Goal: Task Accomplishment & Management: Understand process/instructions

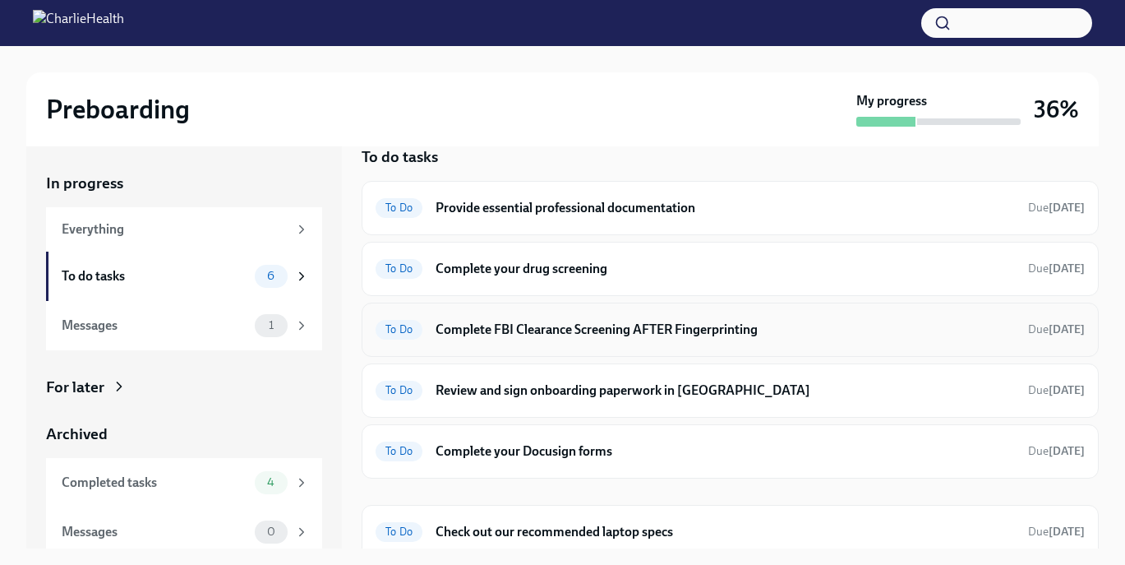
scroll to position [36, 0]
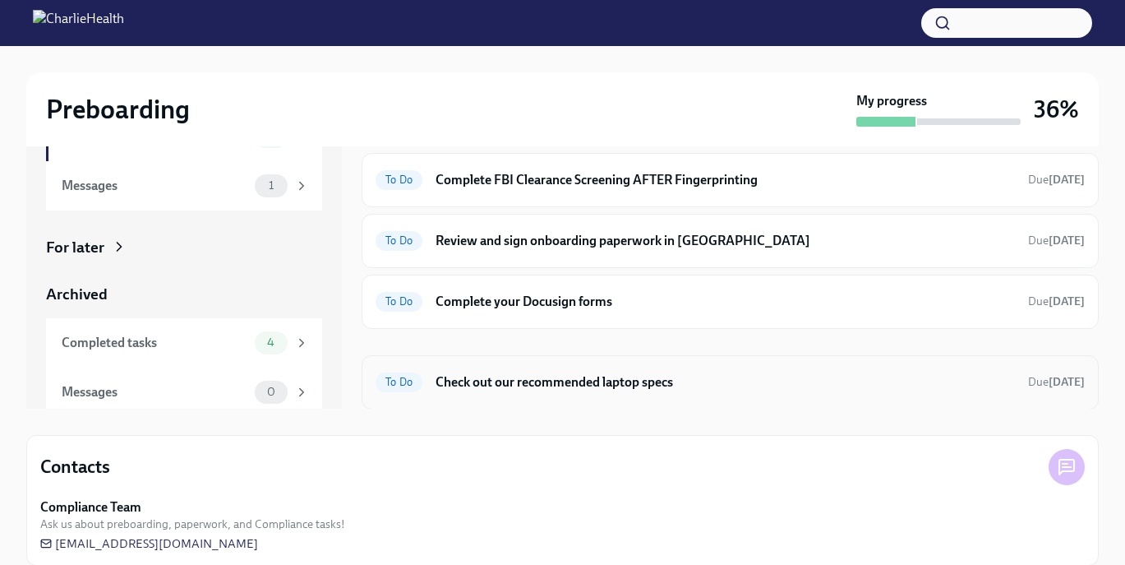
click at [572, 384] on h6 "Check out our recommended laptop specs" at bounding box center [726, 382] width 580 height 18
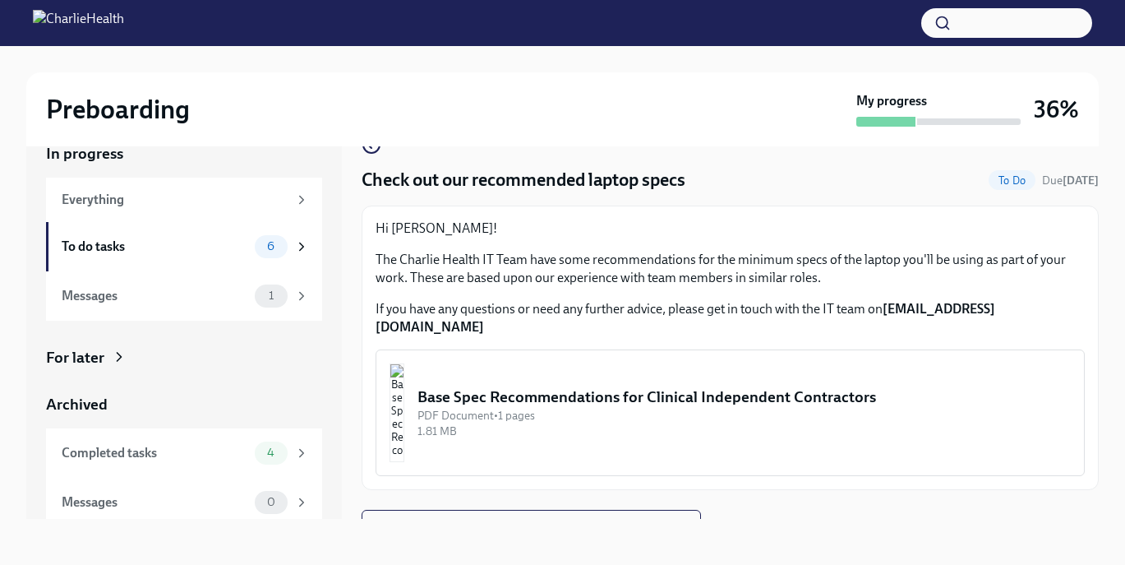
scroll to position [14, 0]
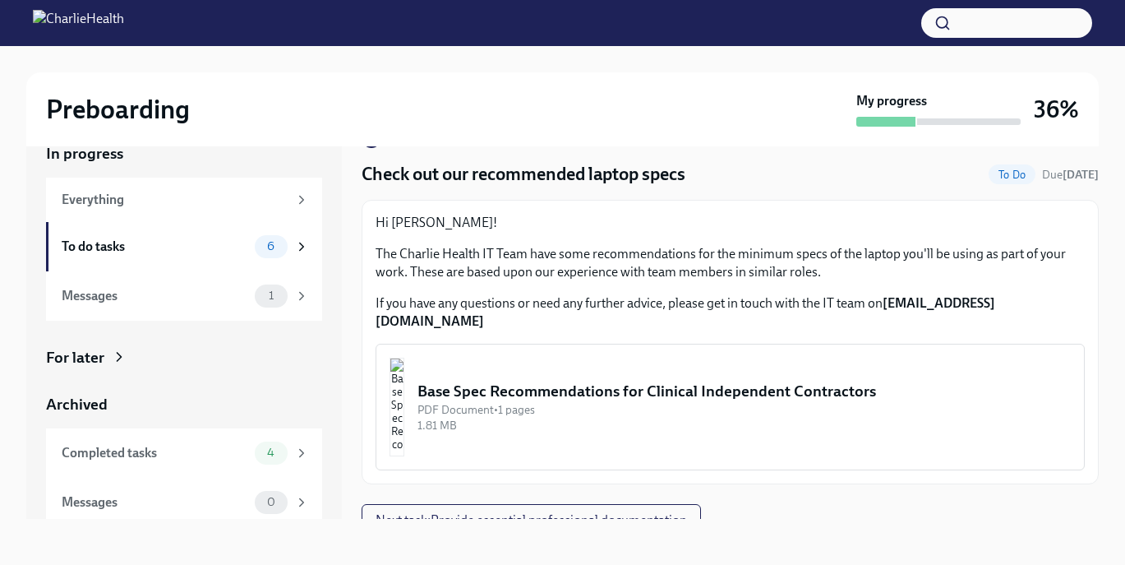
click at [404, 404] on img "button" at bounding box center [397, 407] width 15 height 99
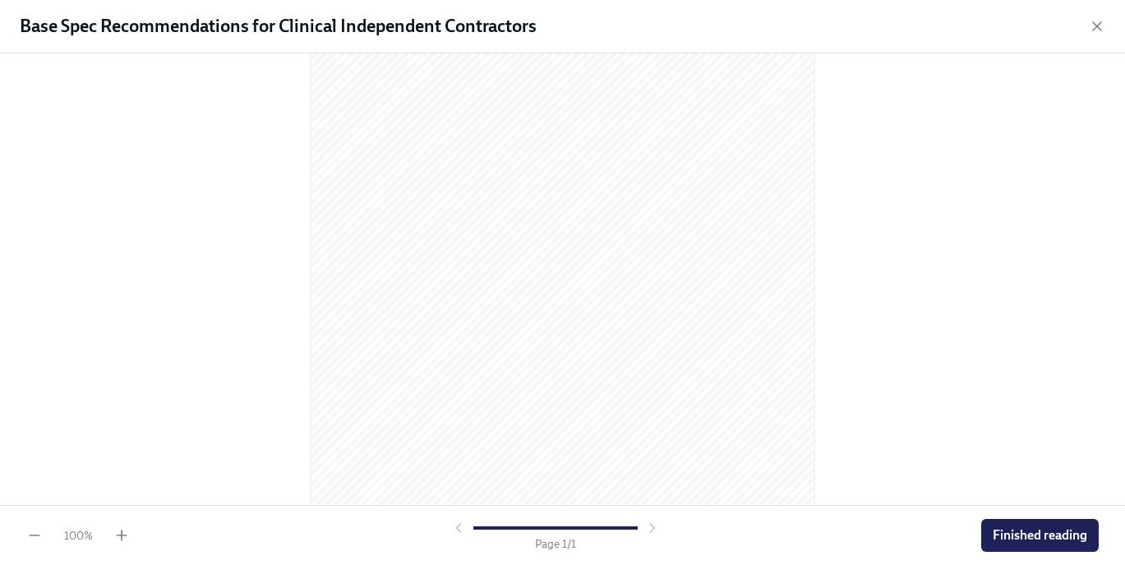
scroll to position [228, 0]
click at [1011, 531] on span "Finished reading" at bounding box center [1040, 535] width 95 height 16
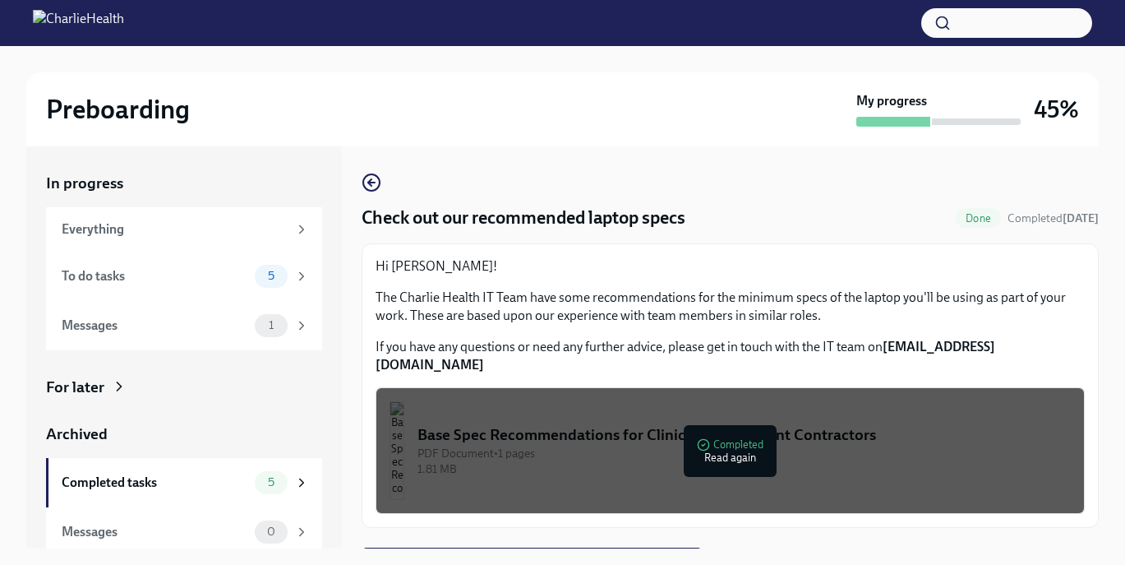
scroll to position [14, 0]
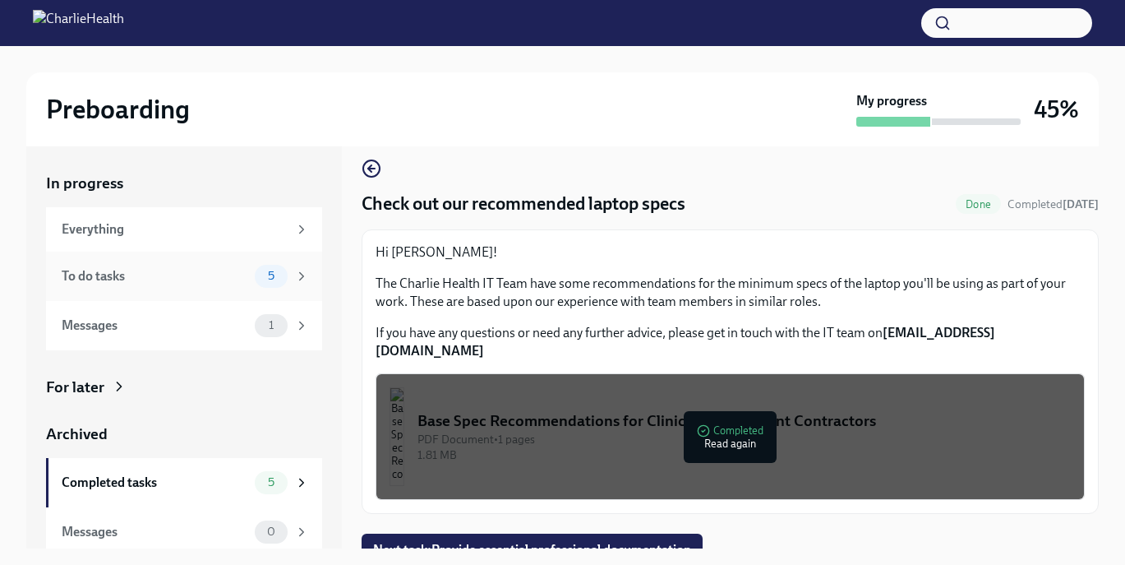
click at [233, 277] on div "To do tasks" at bounding box center [155, 276] width 187 height 18
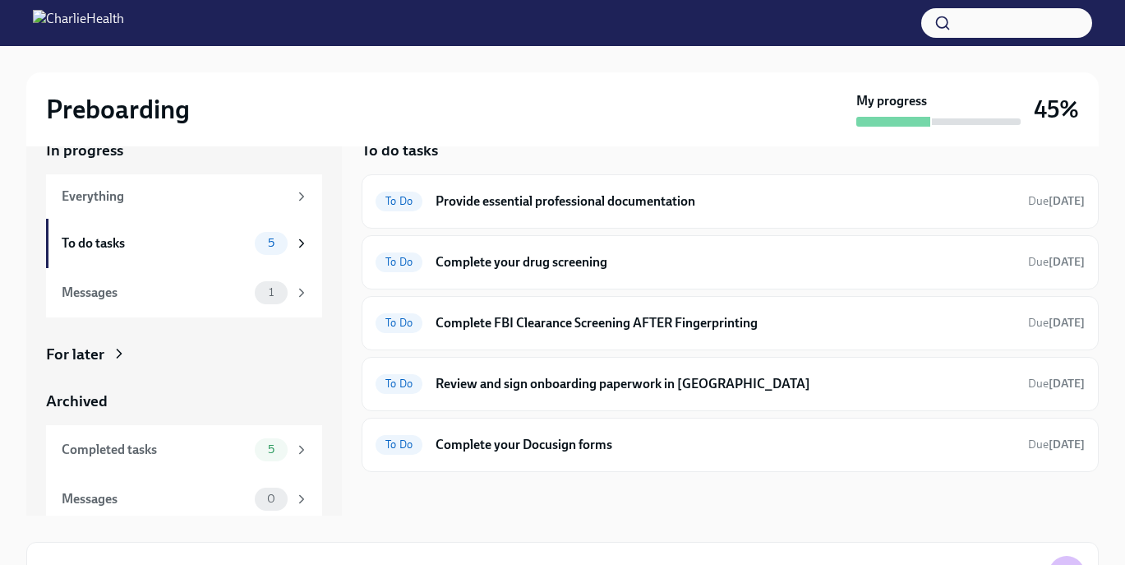
scroll to position [34, 0]
click at [543, 335] on div "To Do Complete FBI Clearance Screening AFTER Fingerprinting Due [DATE]" at bounding box center [730, 322] width 737 height 54
click at [544, 319] on h6 "Complete FBI Clearance Screening AFTER Fingerprinting" at bounding box center [726, 322] width 580 height 18
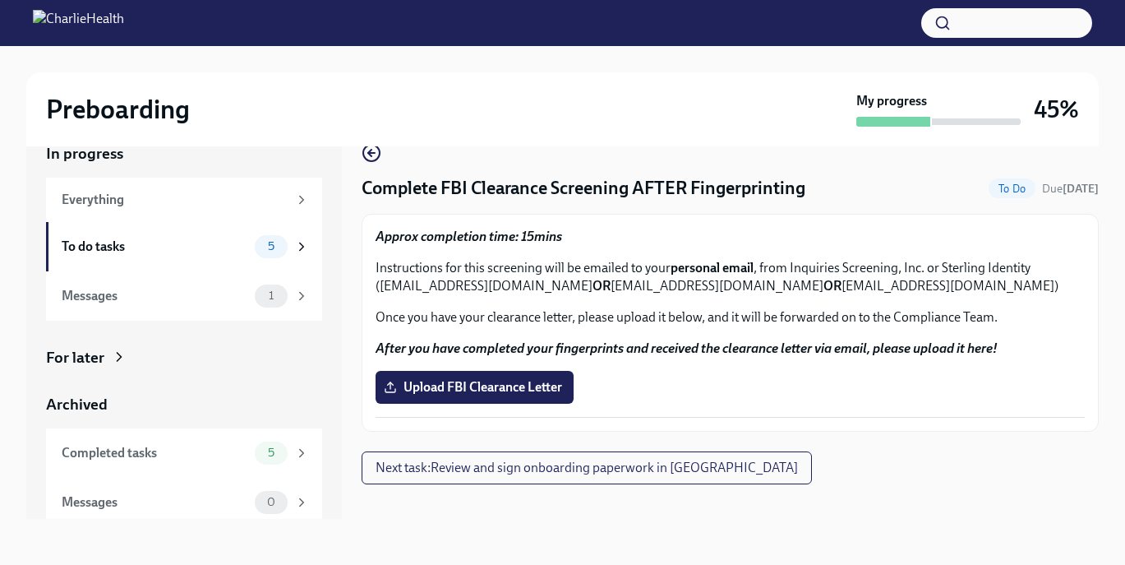
scroll to position [30, 0]
click at [237, 236] on div "To do tasks 5" at bounding box center [185, 246] width 247 height 23
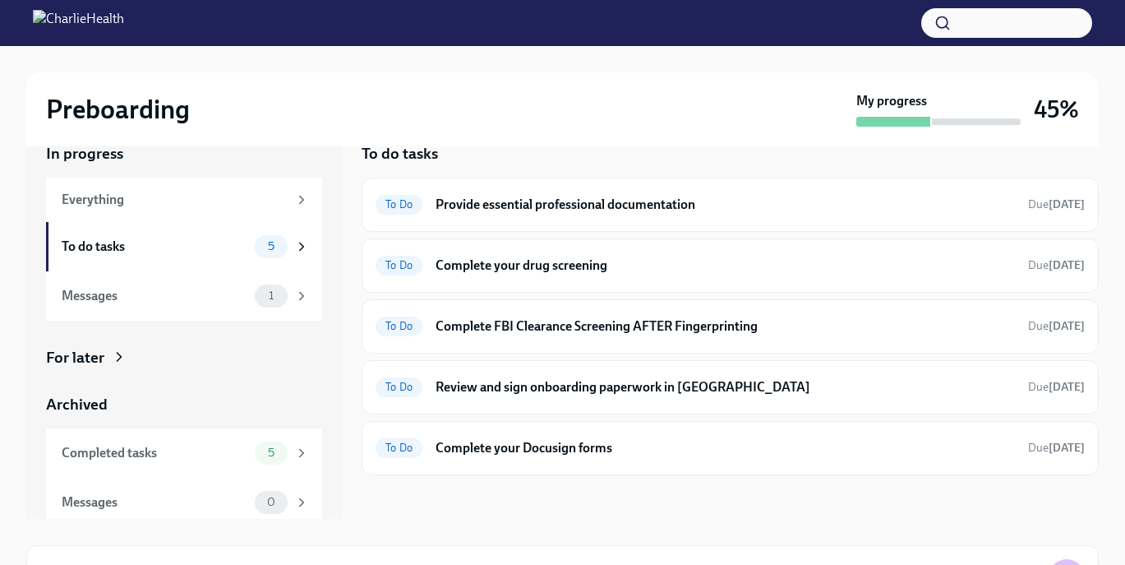
click at [358, 104] on div "Preboarding" at bounding box center [448, 109] width 804 height 33
